Goal: Communication & Community: Answer question/provide support

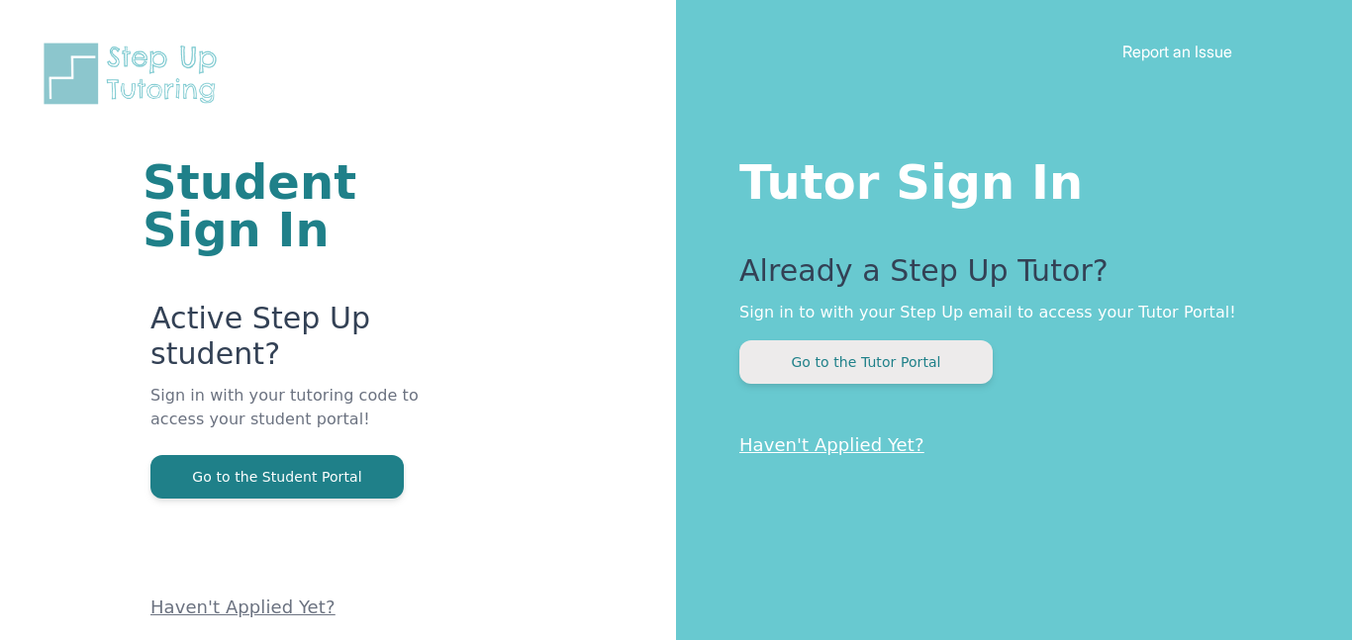
click at [801, 366] on button "Go to the Tutor Portal" at bounding box center [865, 362] width 253 height 44
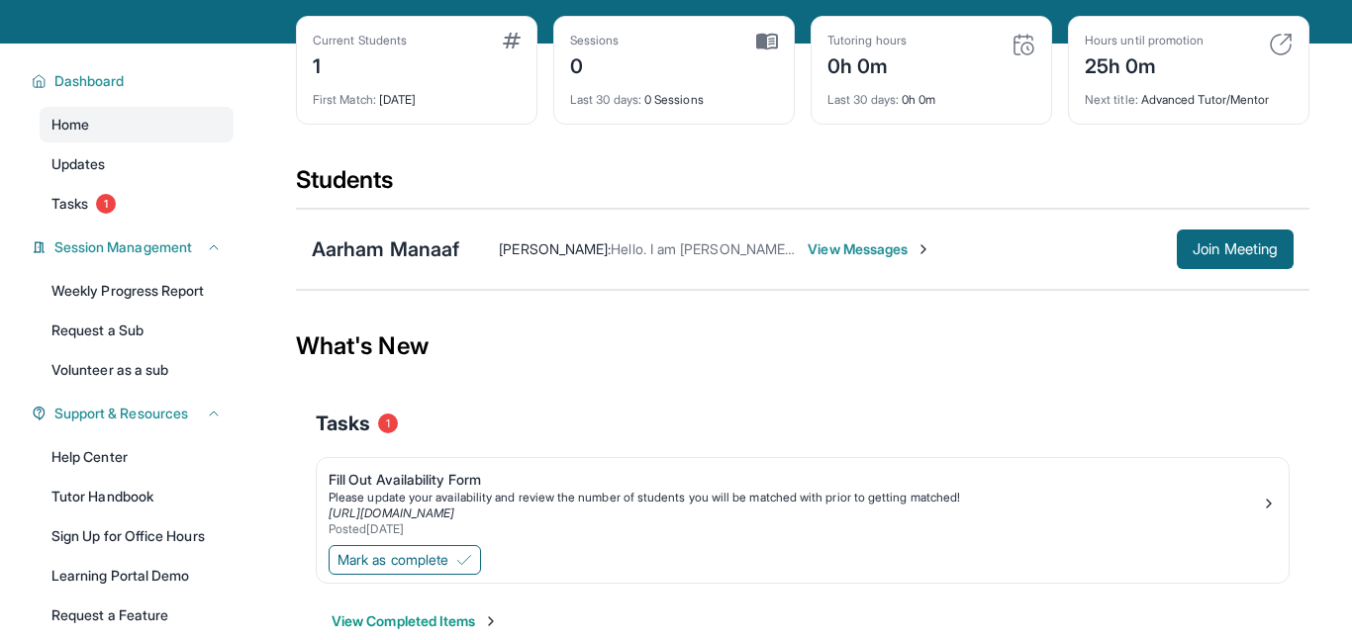
scroll to position [82, 0]
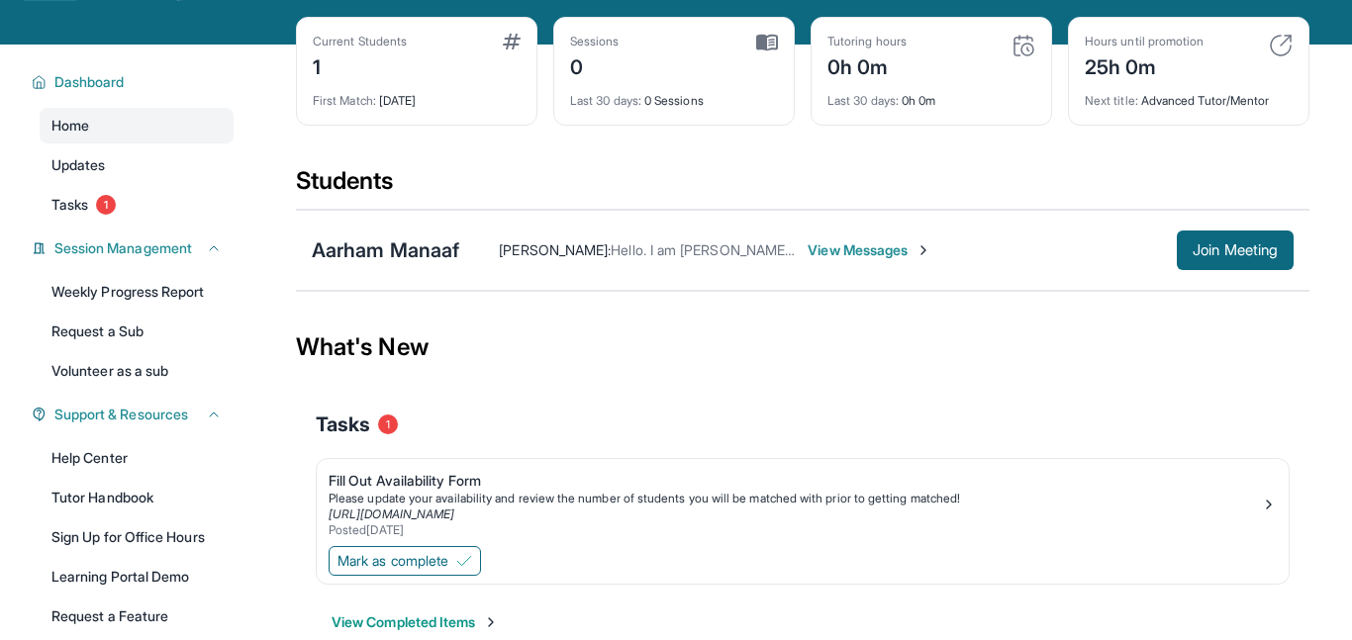
click at [862, 257] on span "View Messages" at bounding box center [870, 250] width 124 height 20
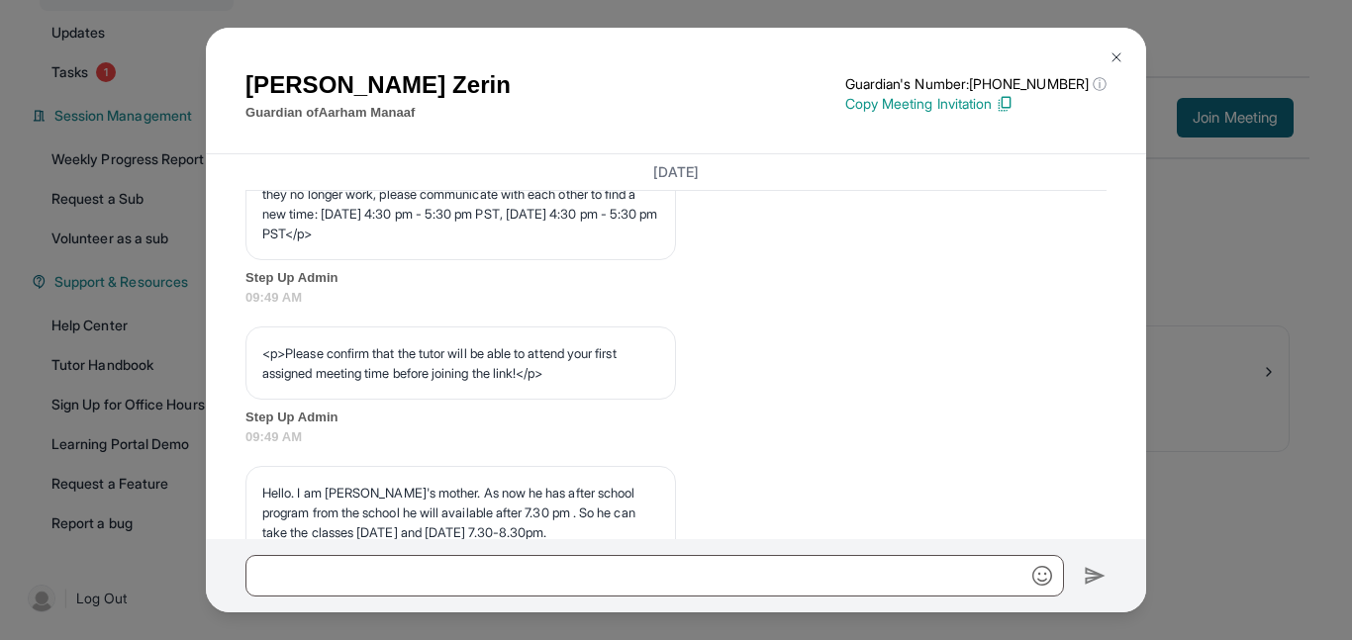
scroll to position [1489, 0]
